Goal: Find specific page/section: Find specific page/section

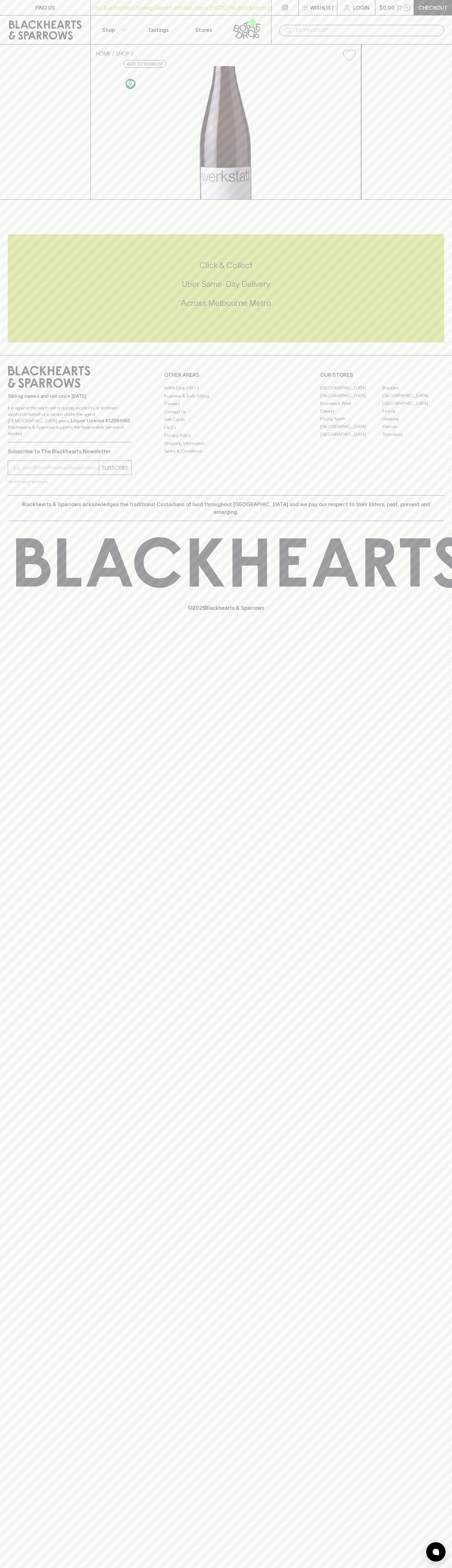
click at [413, 391] on link "Braddon" at bounding box center [413, 388] width 62 height 8
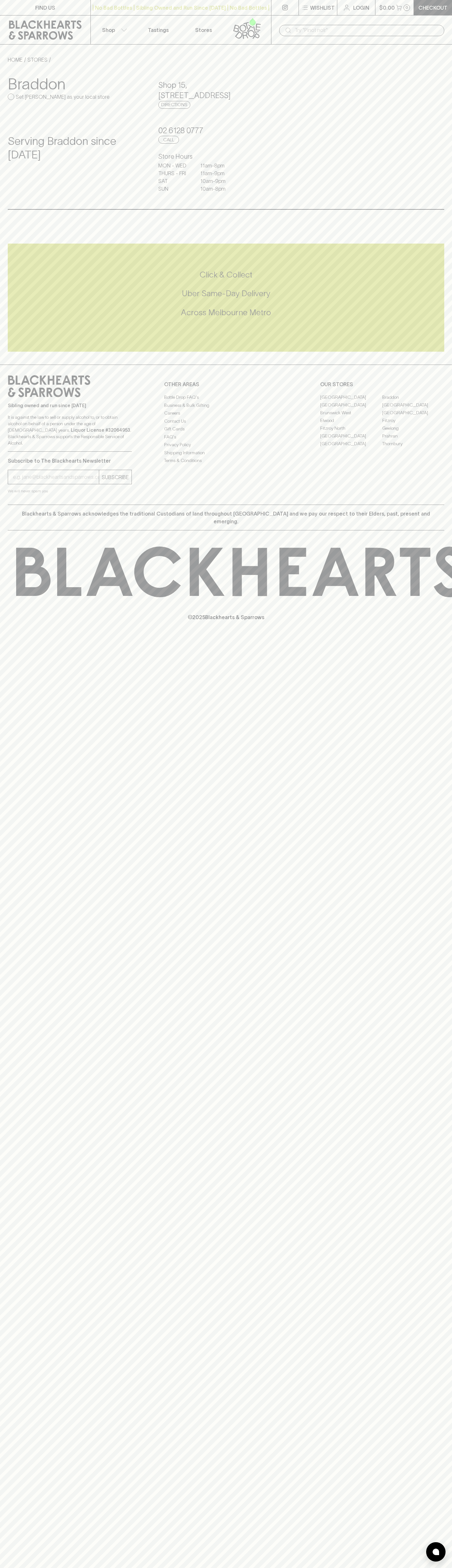
click at [399, 22] on div "​" at bounding box center [361, 30] width 181 height 29
click at [432, 1471] on div "FIND US | No Bad Bottles | Sibling Owned and Run Since [DATE] | No Bad Bottles …" at bounding box center [226, 784] width 452 height 1568
click at [102, 1567] on html "FIND US | No Bad Bottles | Sibling Owned and Run Since [DATE] | No Bad Bottles …" at bounding box center [226, 784] width 452 height 1568
click at [1, 996] on div "FIND US | No Bad Bottles | Sibling Owned and Run Since [DATE] | No Bad Bottles …" at bounding box center [226, 784] width 452 height 1568
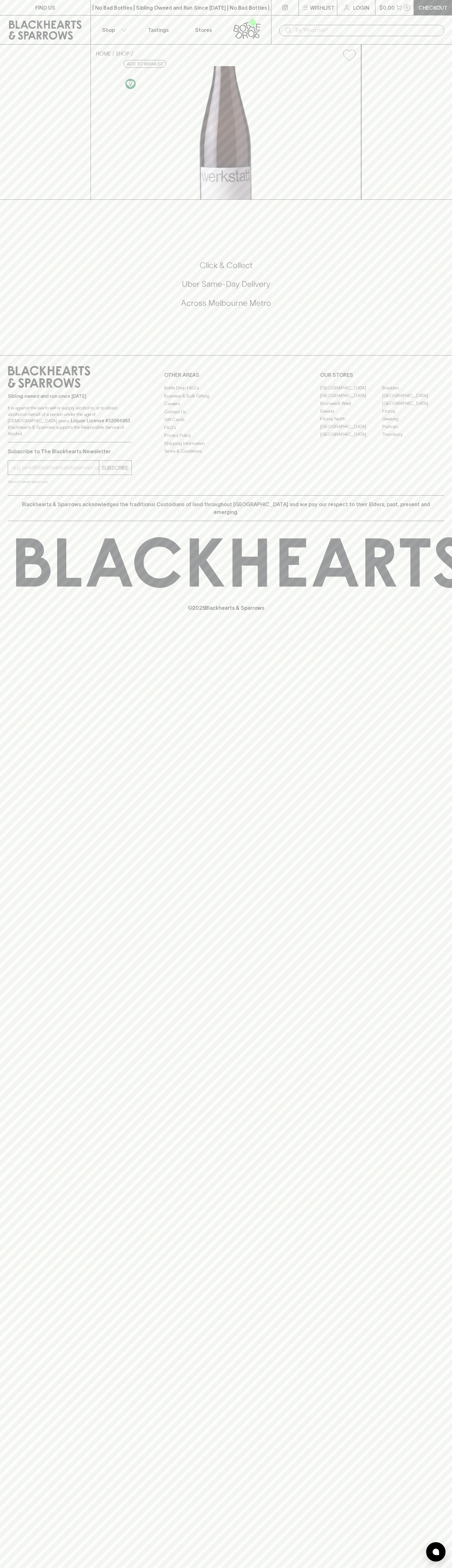
click at [413, 391] on link "Braddon" at bounding box center [413, 388] width 62 height 8
